Goal: Information Seeking & Learning: Learn about a topic

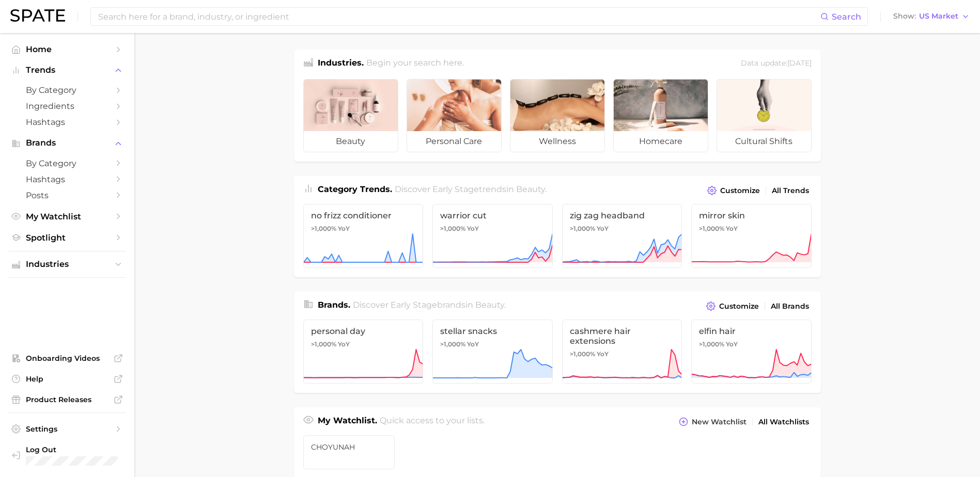
click at [185, 131] on main "Industries. Begin your search here. Data update: [DATE] beauty personal care we…" at bounding box center [557, 436] width 846 height 807
click at [938, 152] on main "Industries. Begin your search here. Data update: [DATE] beauty personal care we…" at bounding box center [557, 436] width 846 height 807
click at [332, 17] on input at bounding box center [458, 17] width 723 height 18
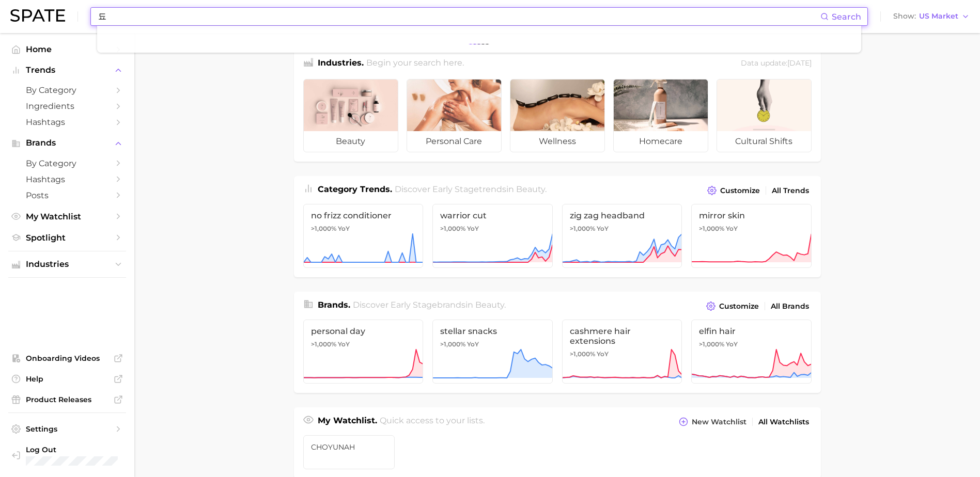
type input "ㄷ"
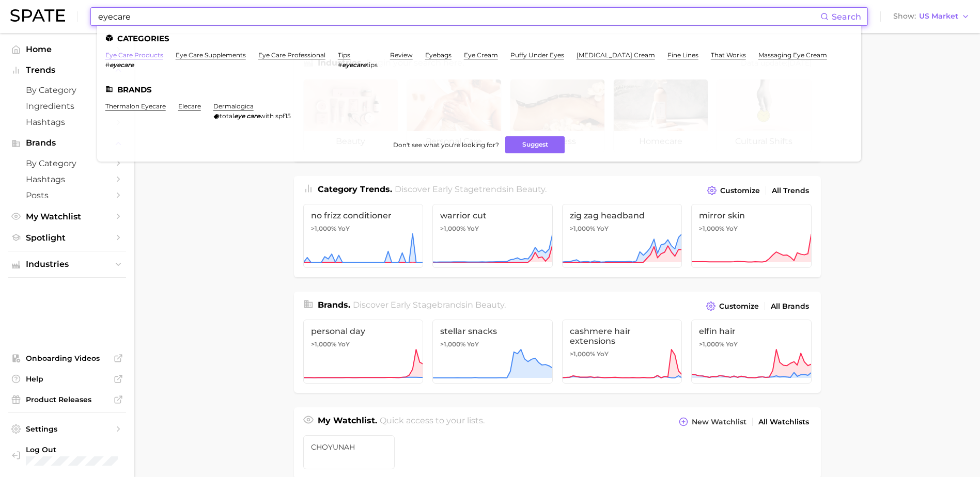
type input "eyecare"
click at [149, 55] on link "eye care products" at bounding box center [134, 55] width 58 height 8
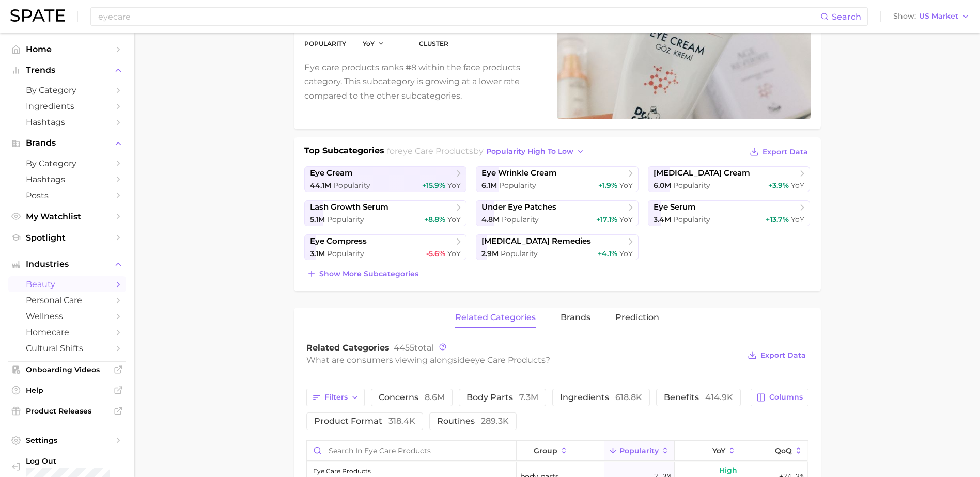
scroll to position [275, 0]
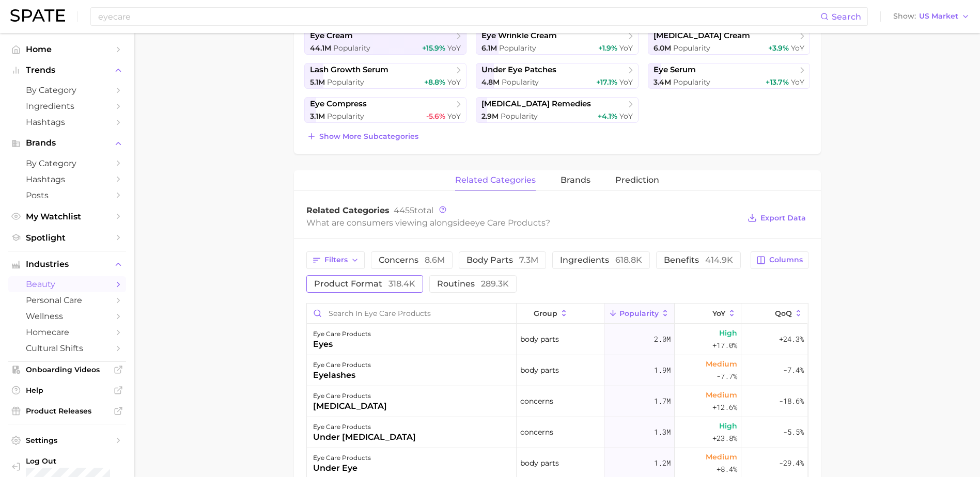
click at [377, 284] on span "product format 318.4k" at bounding box center [364, 284] width 101 height 8
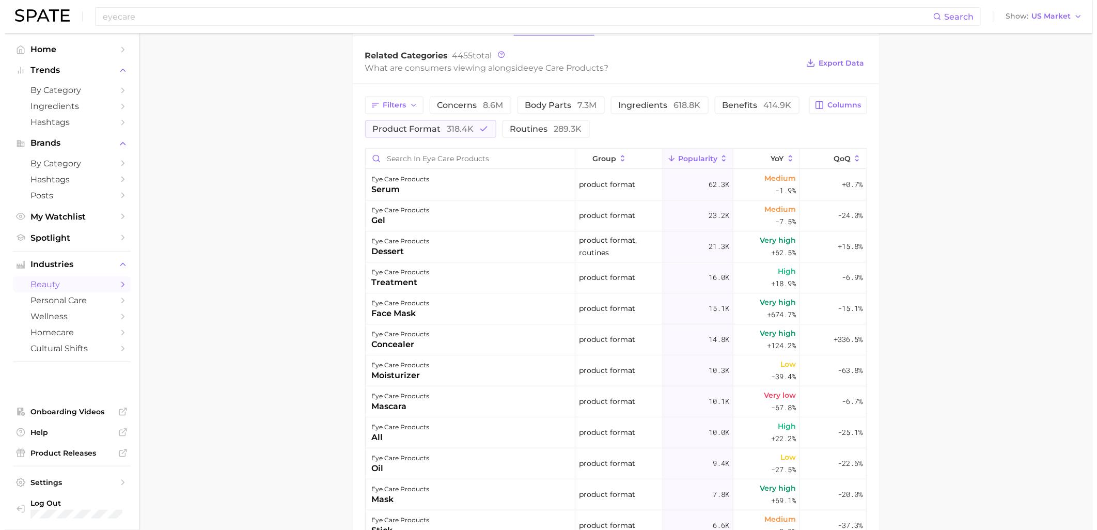
scroll to position [437, 0]
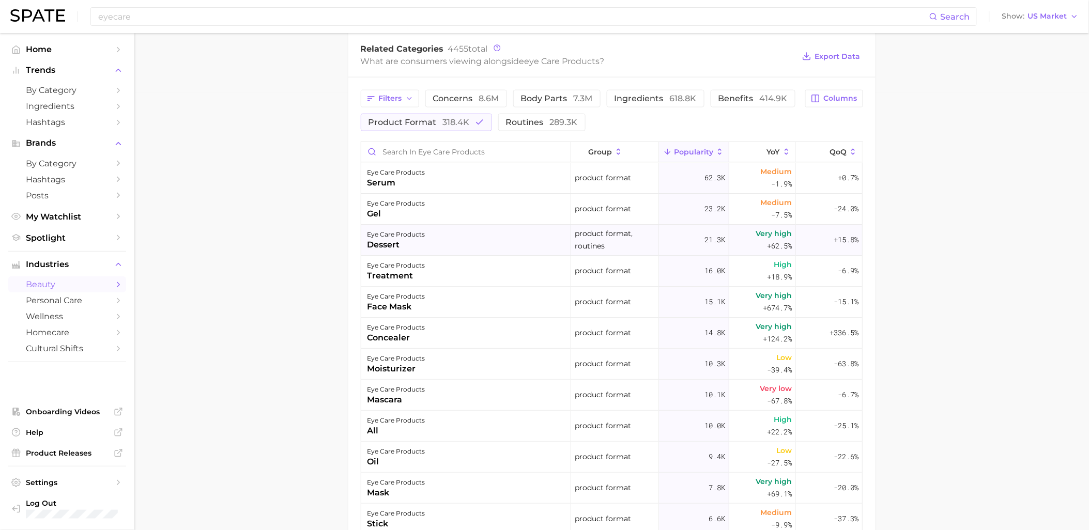
click at [438, 244] on div "eye care products dessert" at bounding box center [466, 240] width 210 height 31
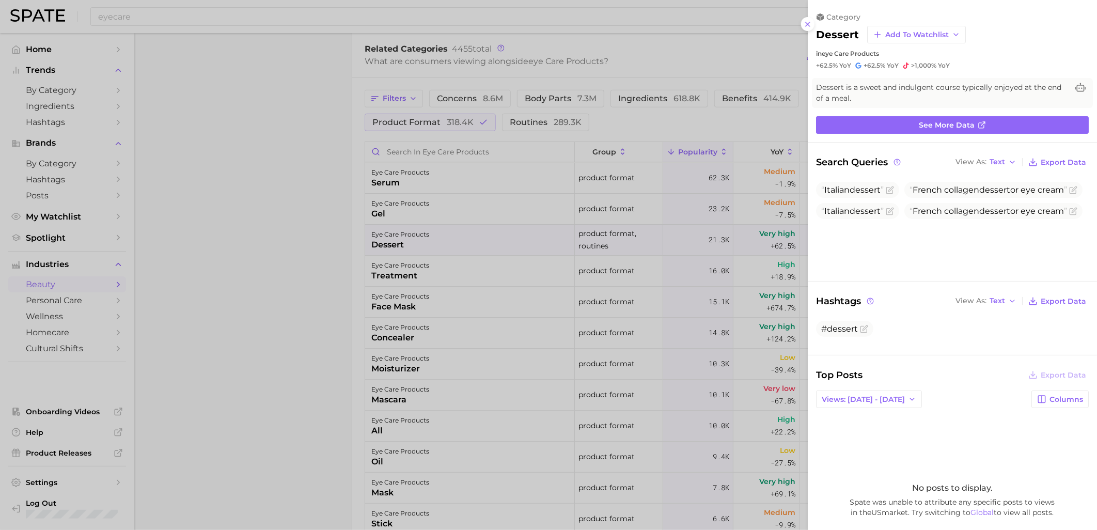
click at [670, 363] on div at bounding box center [548, 265] width 1097 height 530
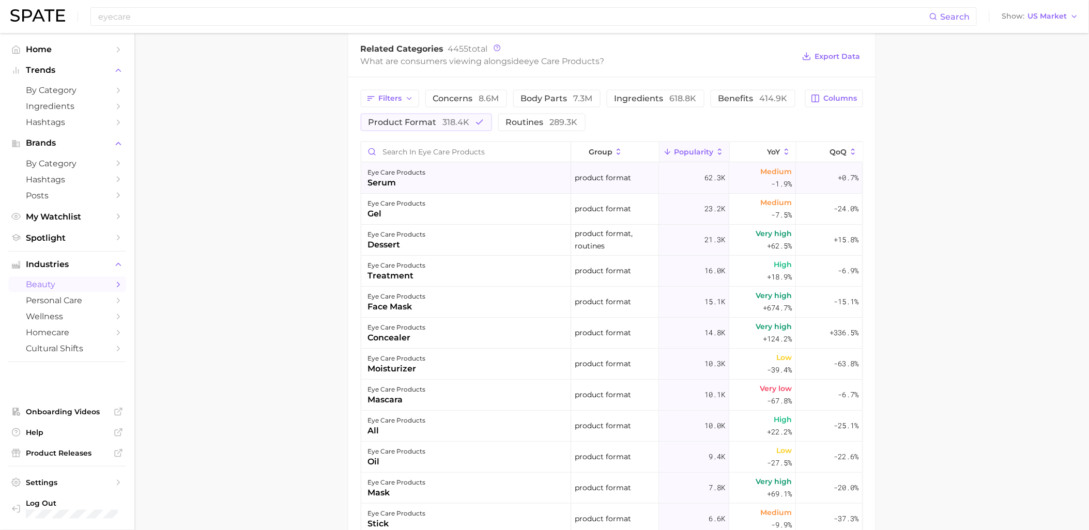
click at [424, 188] on div "serum" at bounding box center [396, 183] width 58 height 12
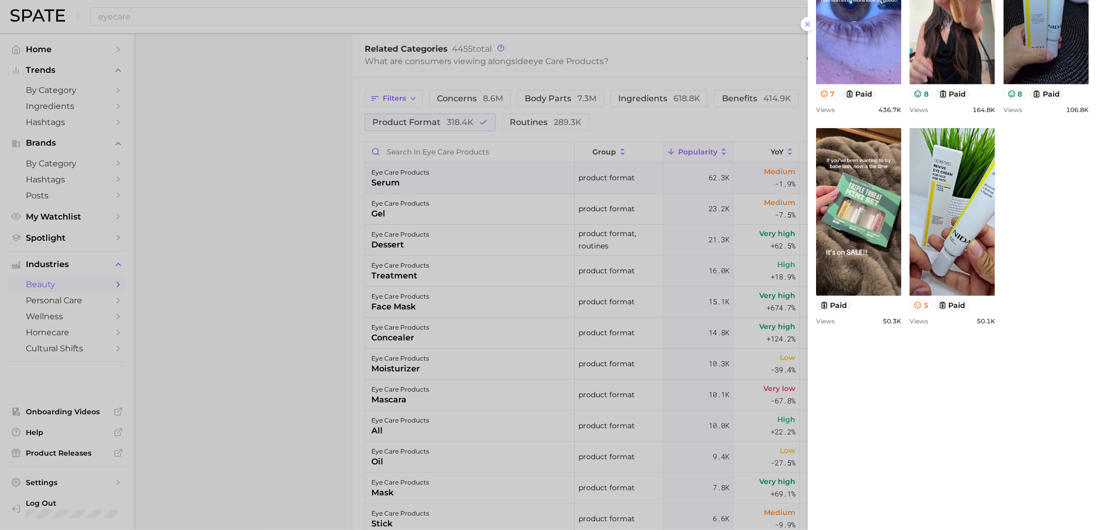
scroll to position [580, 0]
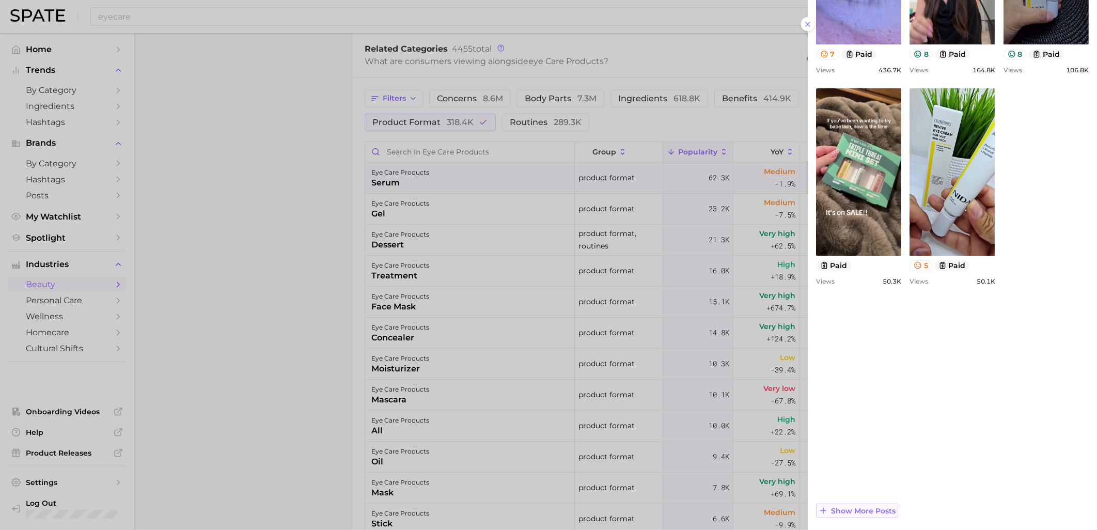
click at [851, 477] on span "Show more posts" at bounding box center [863, 511] width 65 height 9
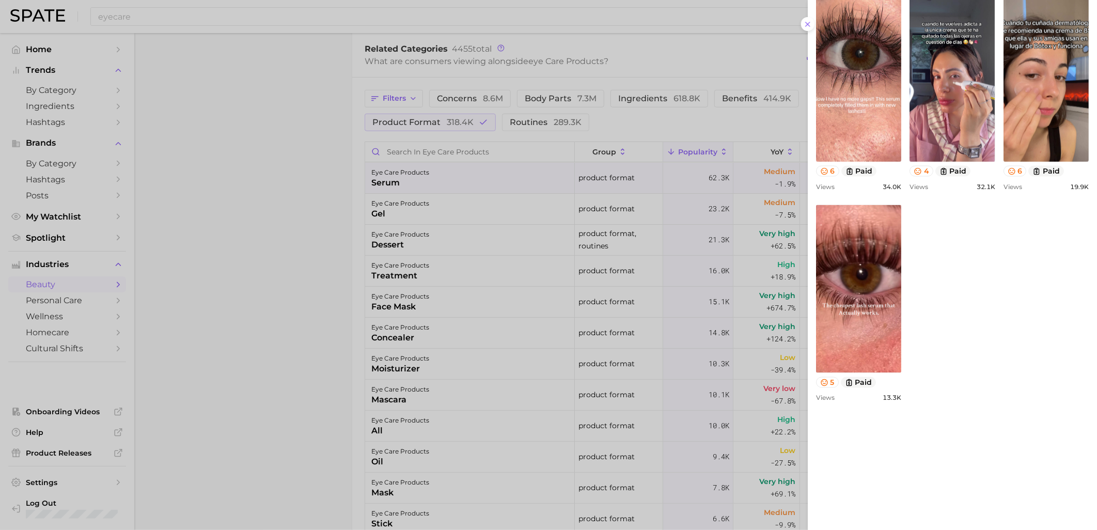
scroll to position [1001, 0]
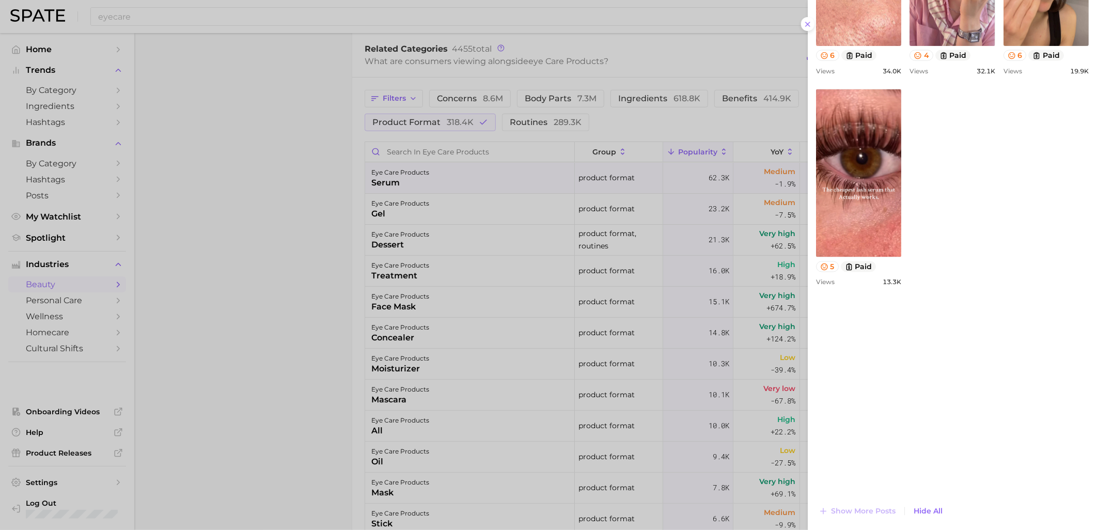
click at [555, 347] on div at bounding box center [548, 265] width 1097 height 530
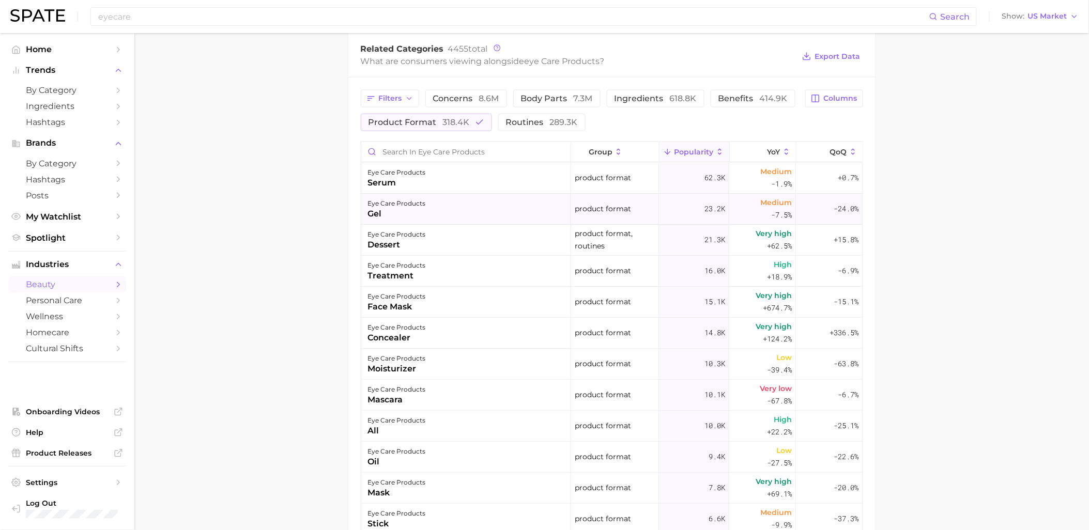
click at [443, 208] on div "eye care products gel" at bounding box center [466, 209] width 210 height 31
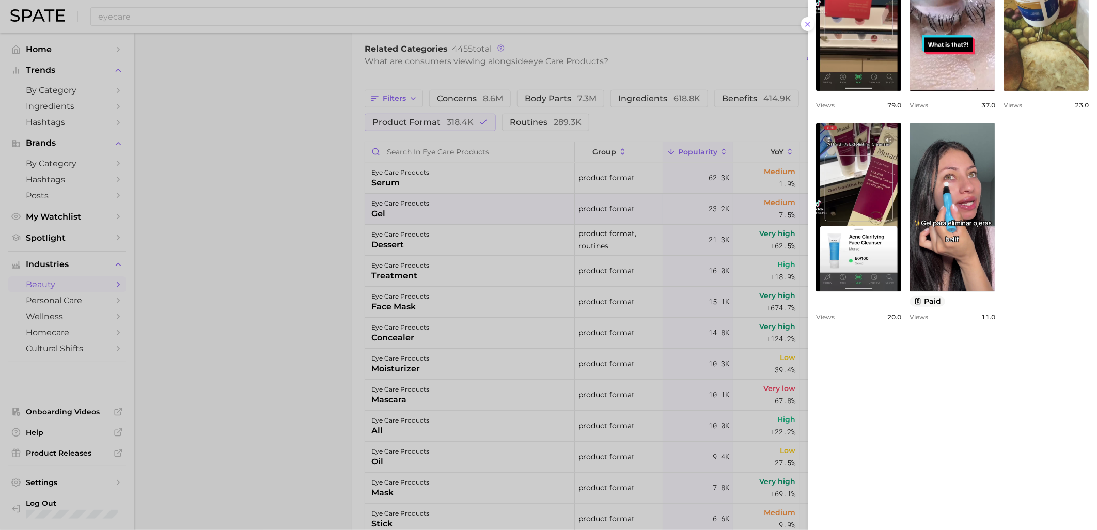
scroll to position [511, 0]
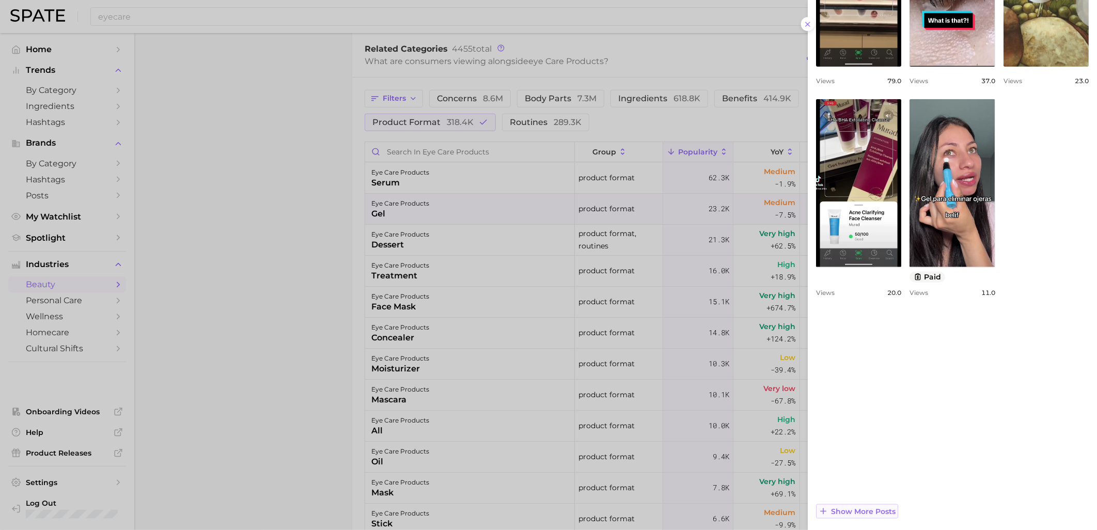
click at [868, 477] on span "Show more posts" at bounding box center [863, 511] width 65 height 9
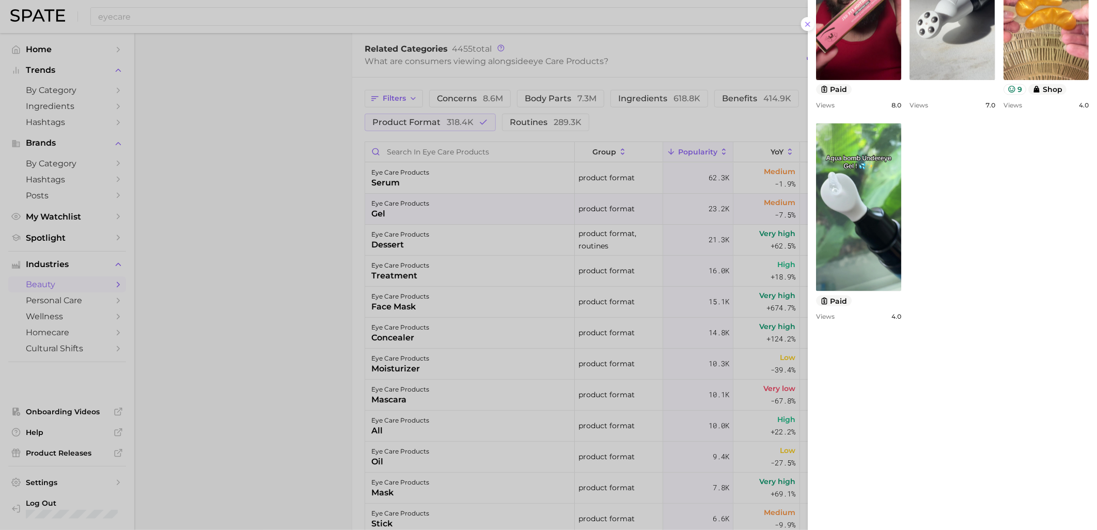
scroll to position [933, 0]
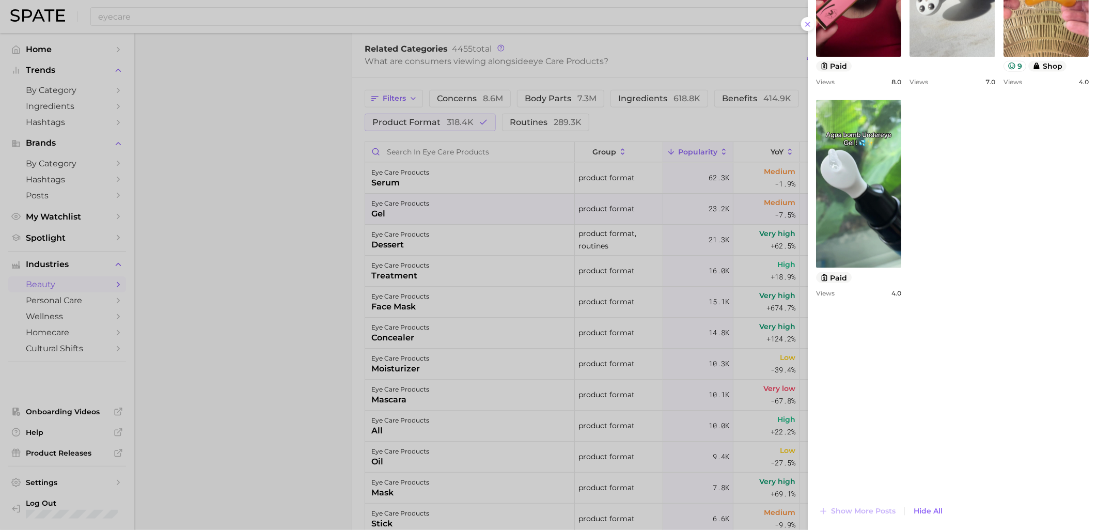
click at [566, 360] on div at bounding box center [548, 265] width 1097 height 530
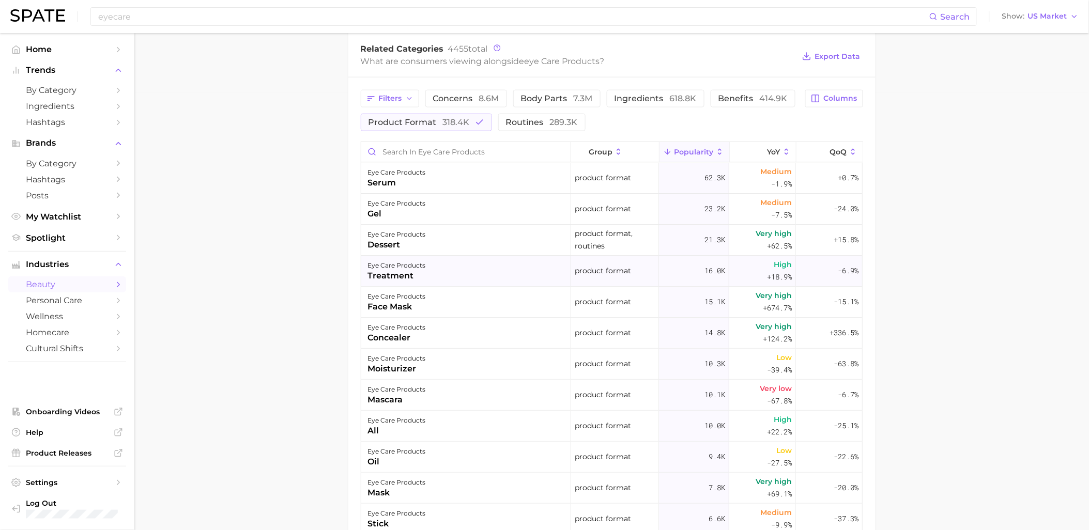
click at [411, 272] on div "treatment" at bounding box center [396, 276] width 58 height 12
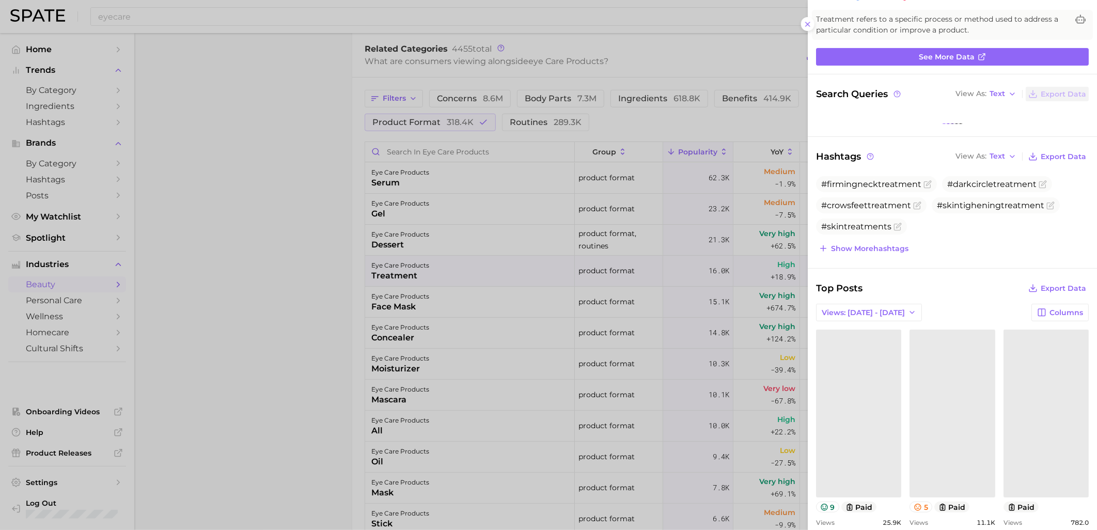
scroll to position [0, 0]
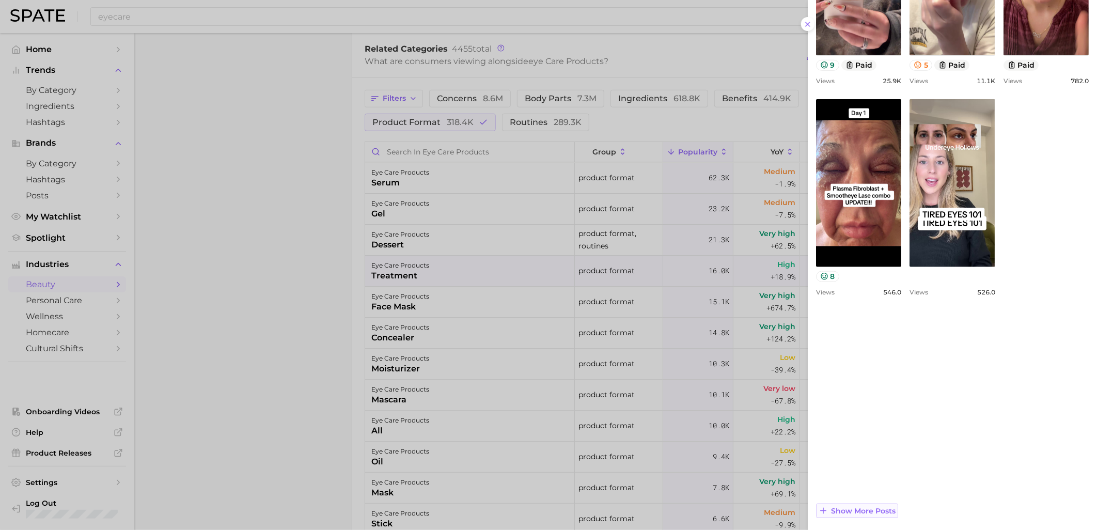
click at [864, 477] on span "Show more posts" at bounding box center [863, 511] width 65 height 9
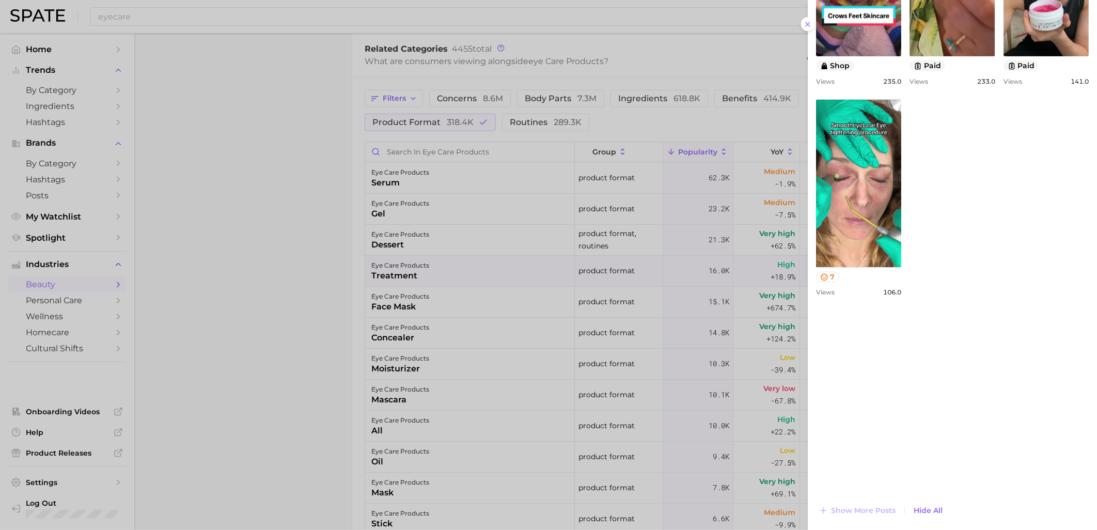
click at [643, 365] on div at bounding box center [548, 265] width 1097 height 530
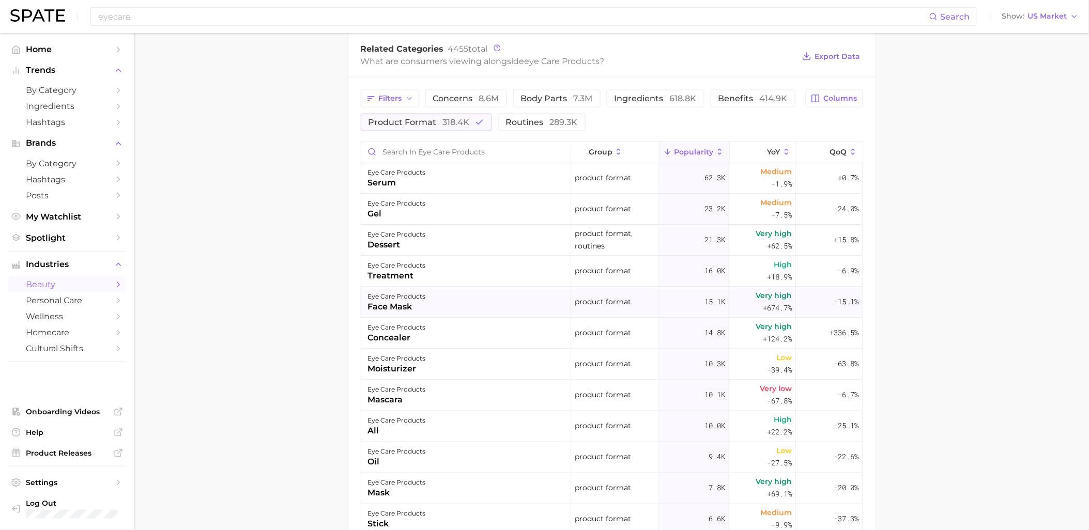
click at [440, 306] on div "eye care products face mask" at bounding box center [466, 302] width 210 height 31
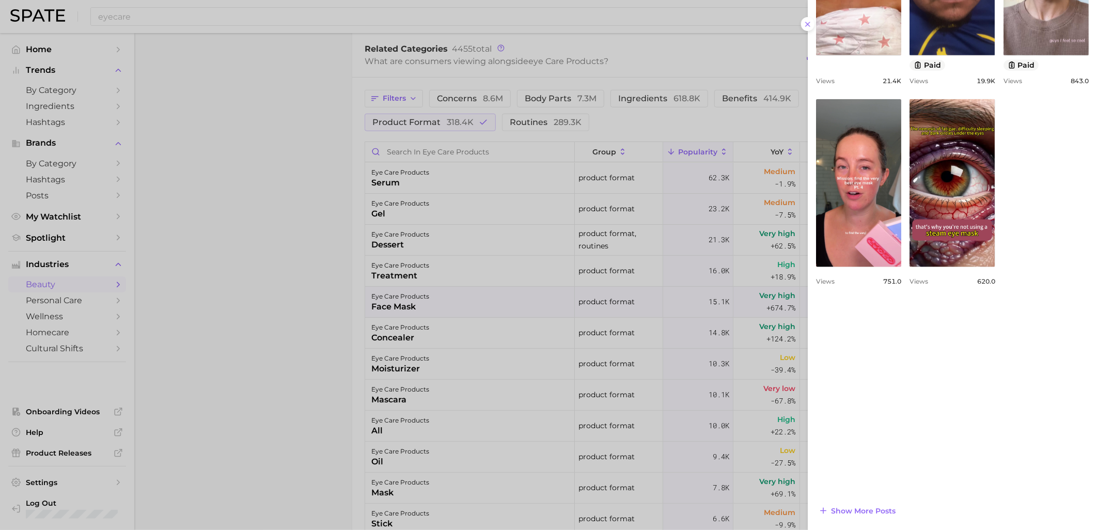
click at [641, 391] on div at bounding box center [548, 265] width 1097 height 530
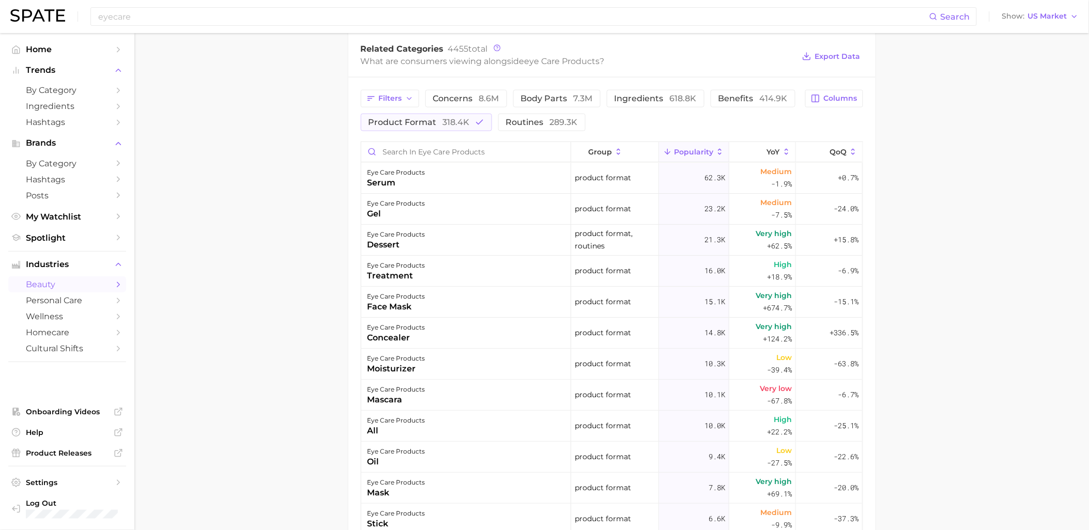
click at [984, 257] on main "1. skincare 2. face products 3. eye care products 4. Subcategory Overview Googl…" at bounding box center [611, 166] width 954 height 1140
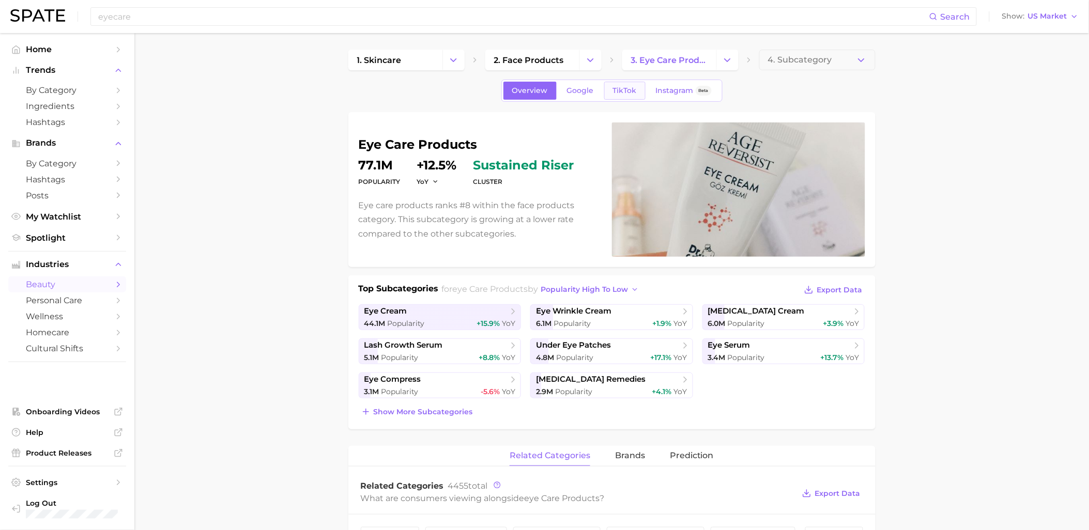
click at [629, 92] on span "TikTok" at bounding box center [625, 90] width 24 height 9
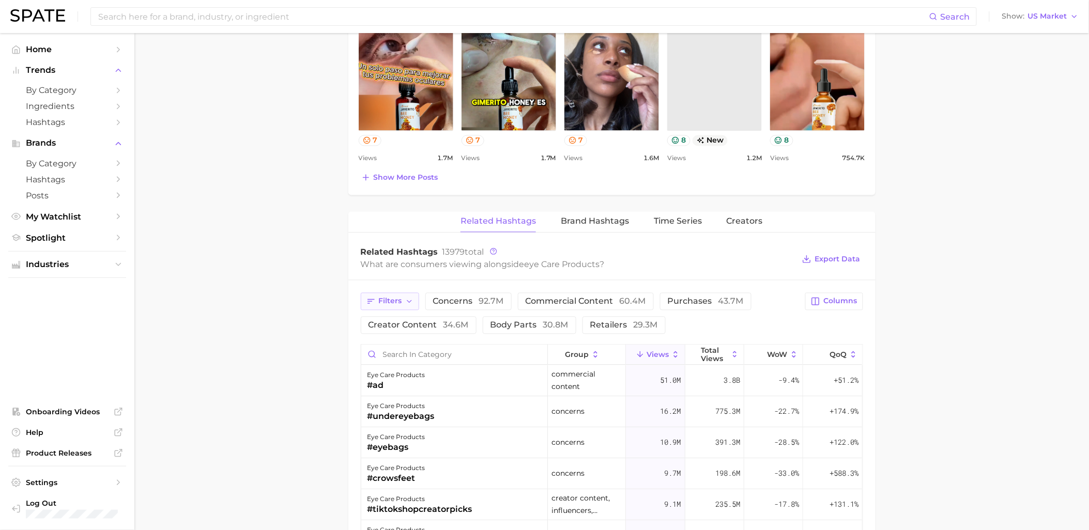
click at [411, 305] on icon "button" at bounding box center [409, 302] width 8 height 8
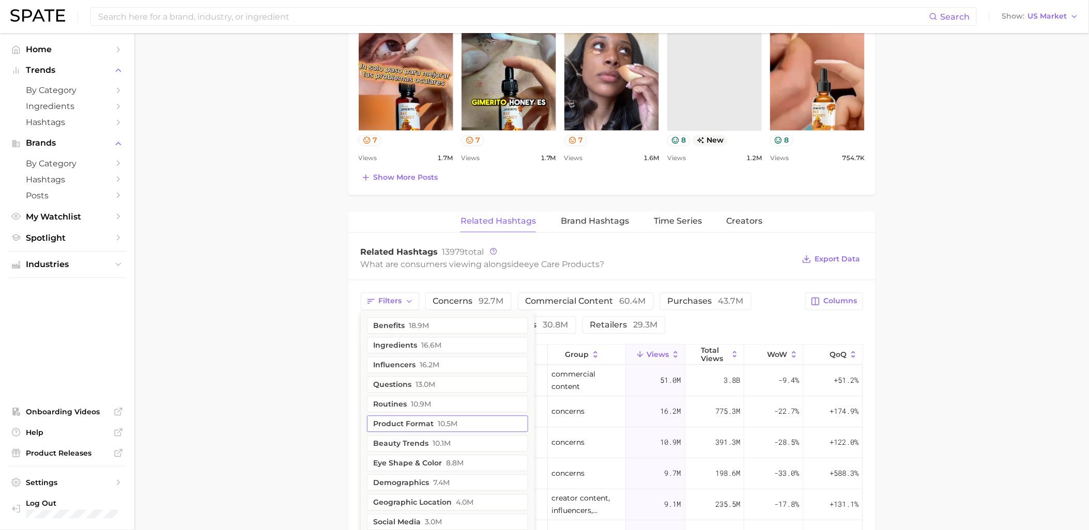
click at [443, 422] on span "10.5m" at bounding box center [448, 424] width 20 height 8
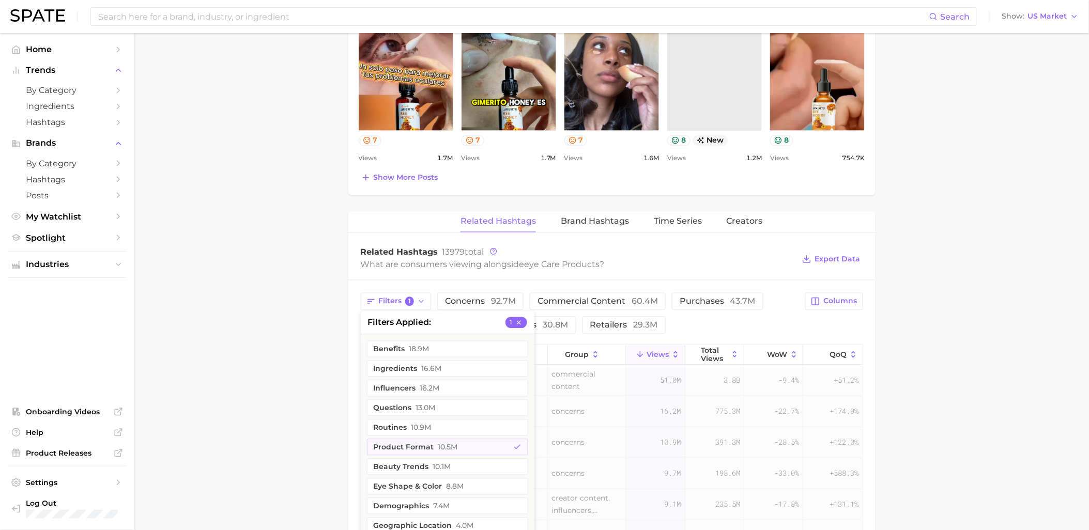
click at [987, 326] on main "1. skincare 2. face products 3. eye care products 4. Subcategory Overview Googl…" at bounding box center [611, 180] width 954 height 1518
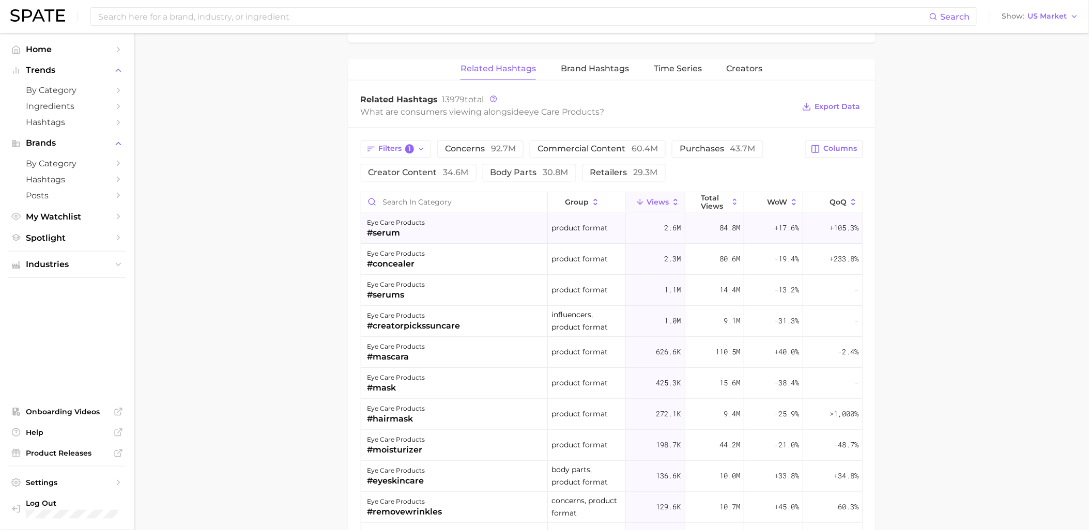
click at [432, 231] on div "eye care products #serum" at bounding box center [454, 228] width 187 height 31
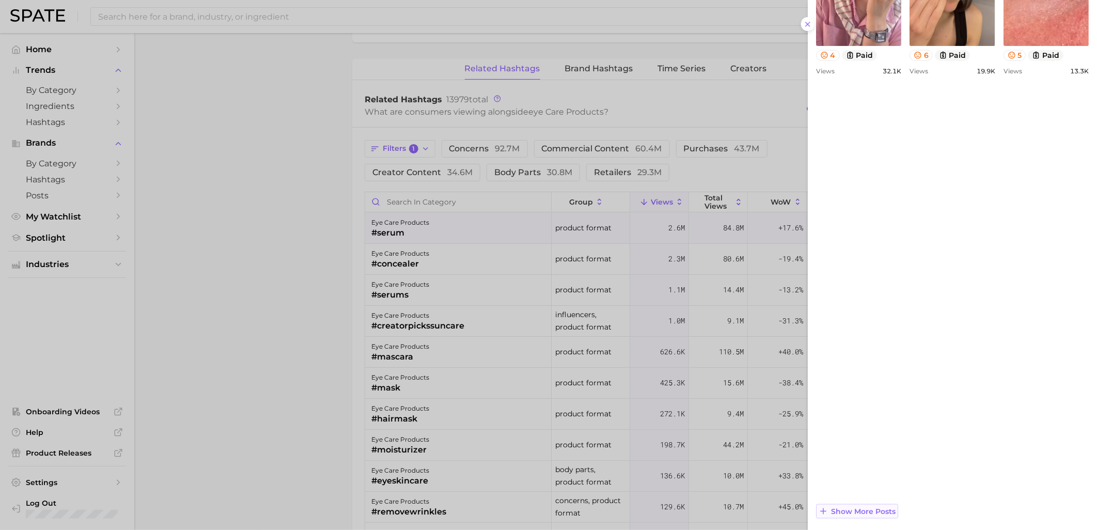
click at [855, 477] on span "Show more posts" at bounding box center [863, 511] width 65 height 9
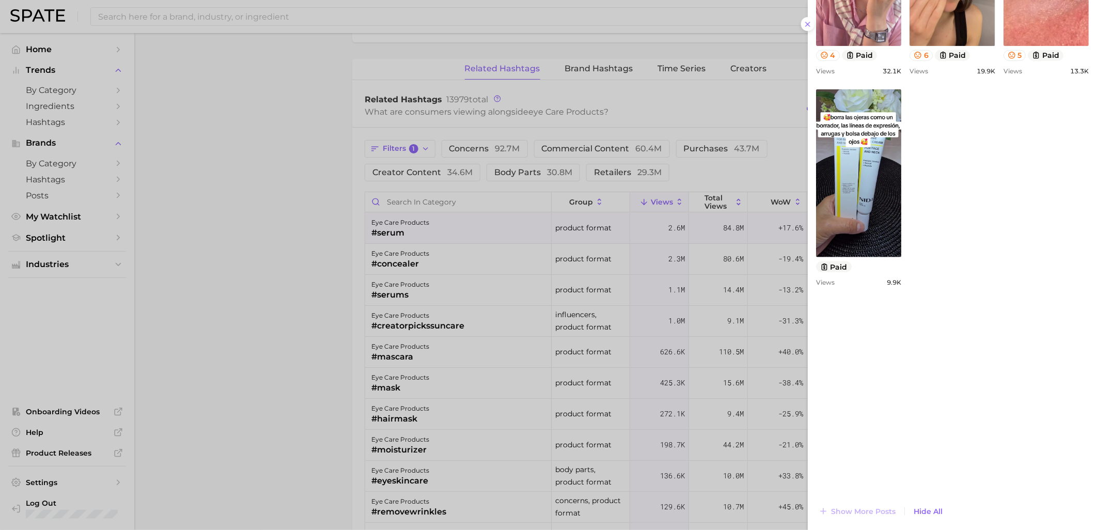
click at [676, 383] on div at bounding box center [548, 265] width 1097 height 530
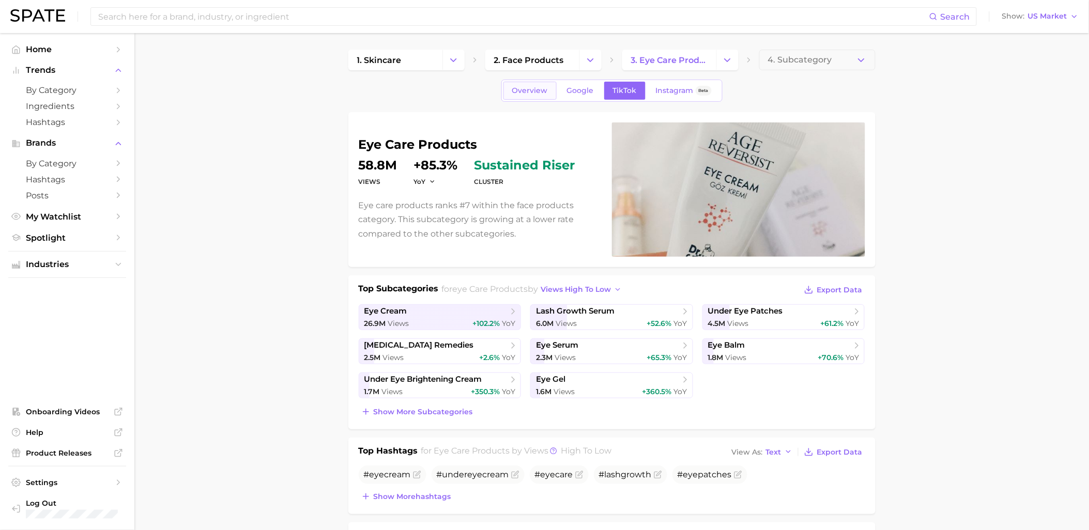
click at [524, 91] on span "Overview" at bounding box center [530, 90] width 36 height 9
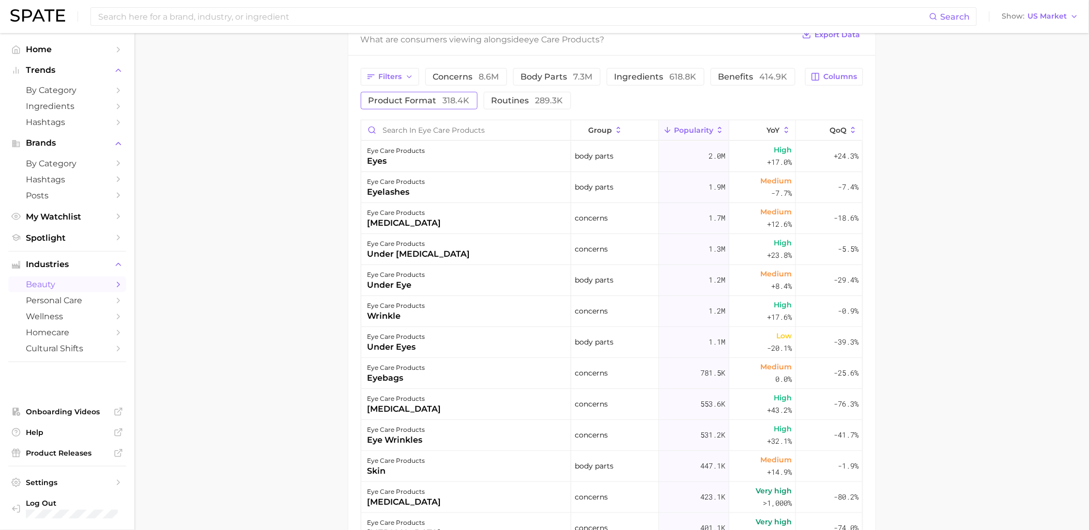
click at [443, 104] on span "318.4k" at bounding box center [456, 101] width 27 height 10
